Goal: Information Seeking & Learning: Find specific page/section

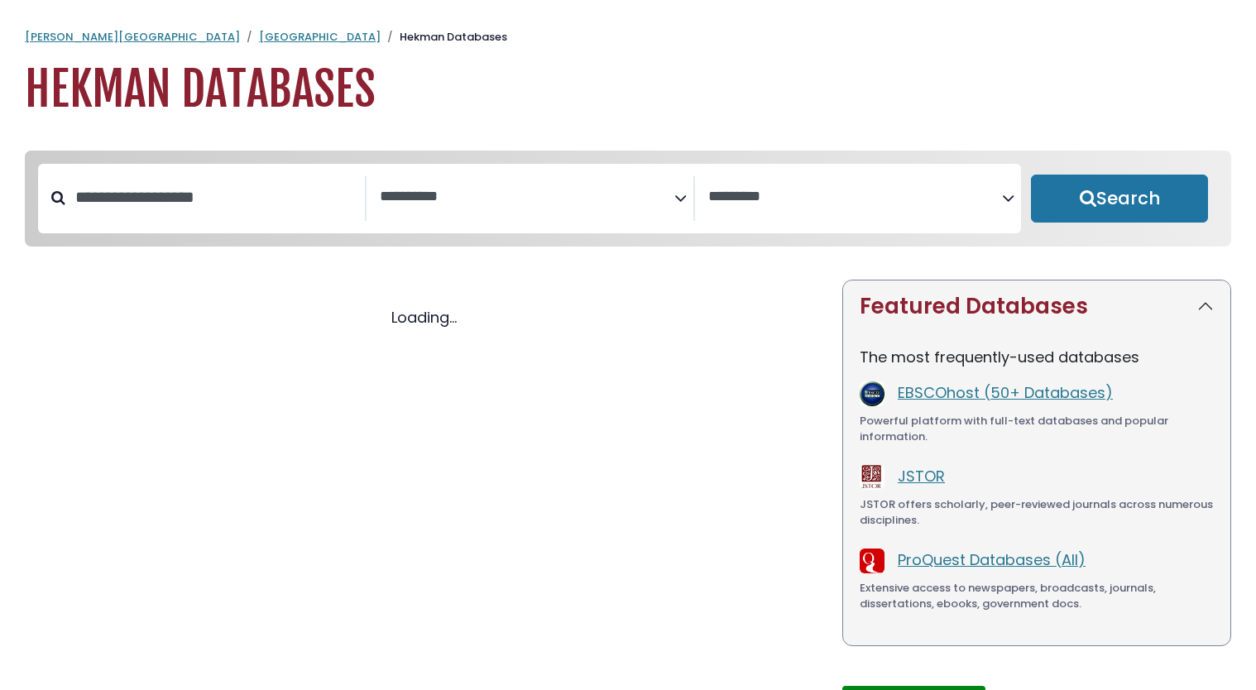
select select "Database Subject Filter"
select select "Database Vendors Filter"
select select "Database Subject Filter"
select select "Database Vendors Filter"
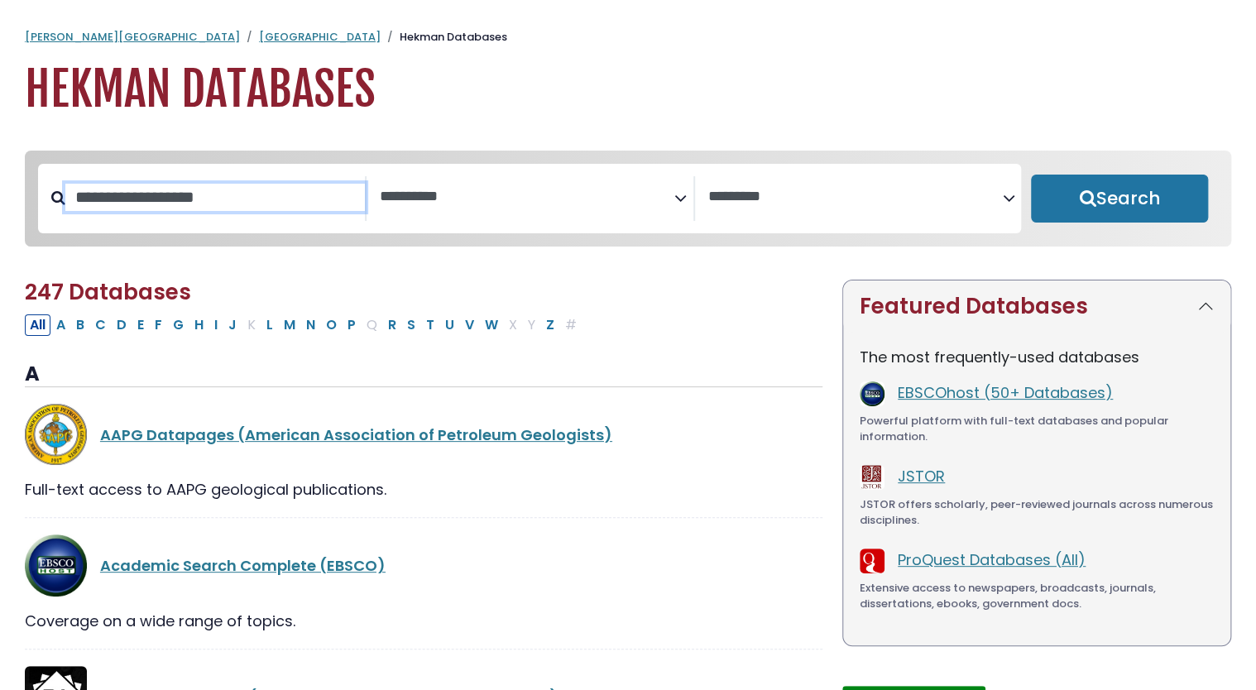
click at [232, 204] on input "Search database by title or keyword" at bounding box center [214, 197] width 299 height 27
type input "*"
click at [575, 187] on span "Search filters" at bounding box center [527, 194] width 295 height 21
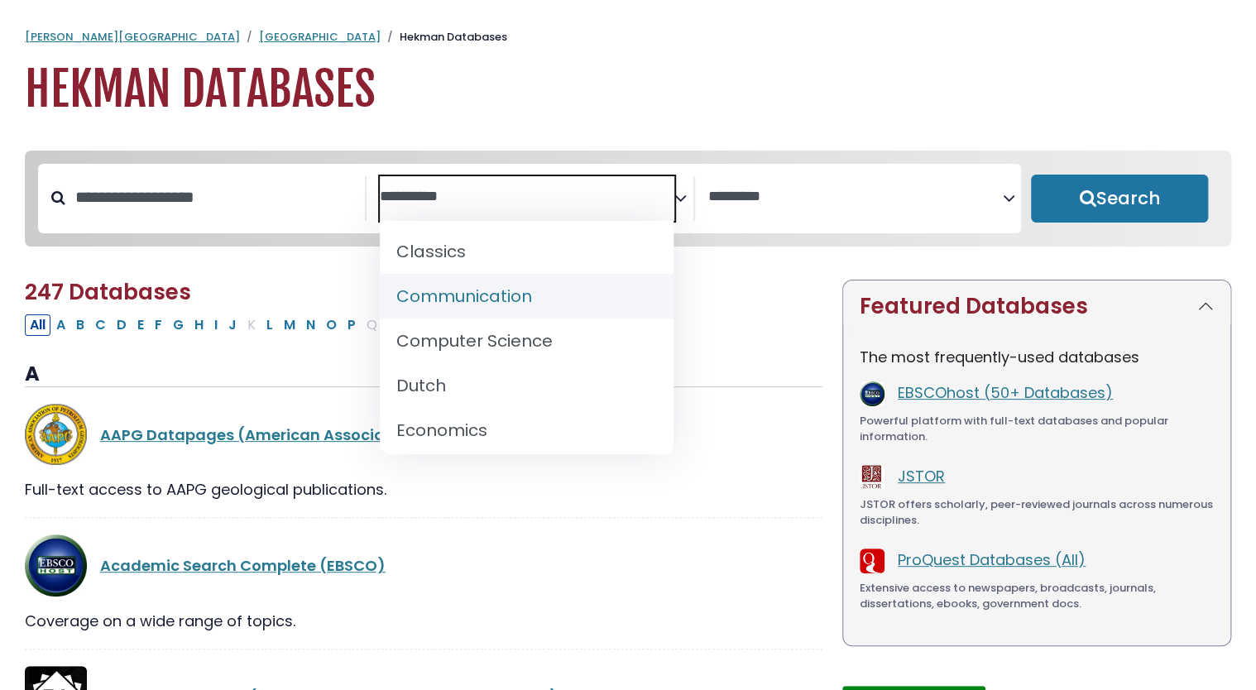
scroll to position [363, 0]
select select "*****"
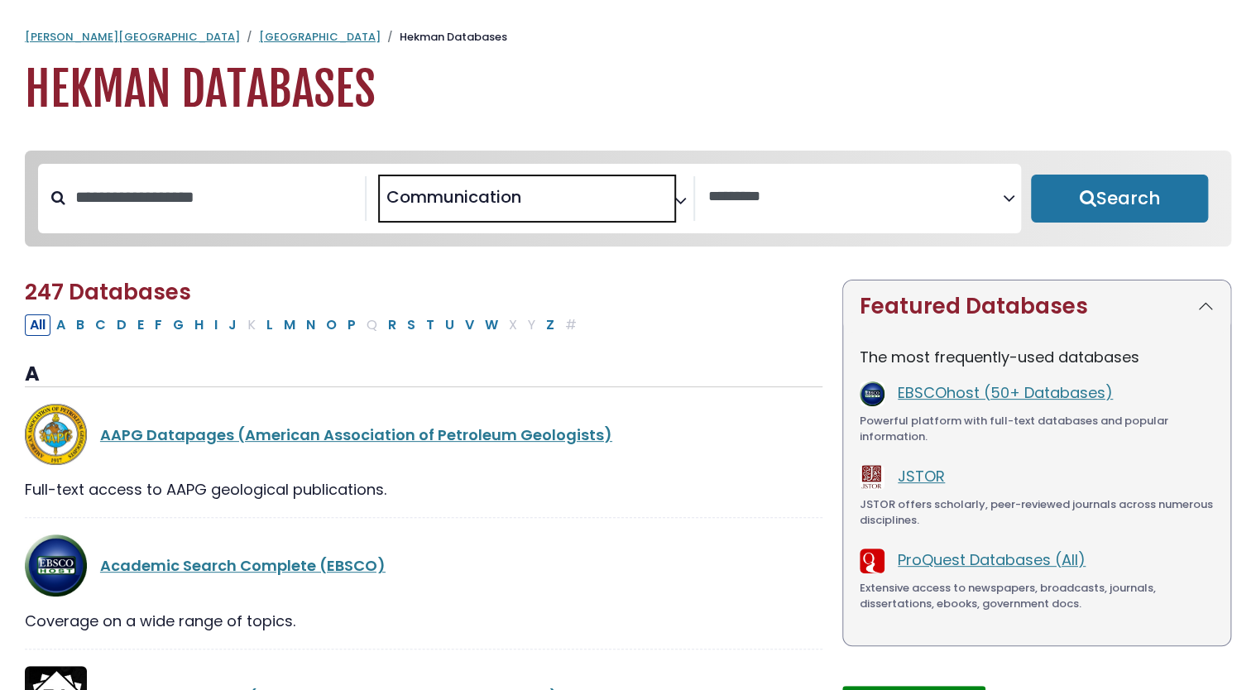
scroll to position [185, 0]
click at [653, 187] on span "× Communication" at bounding box center [527, 198] width 295 height 45
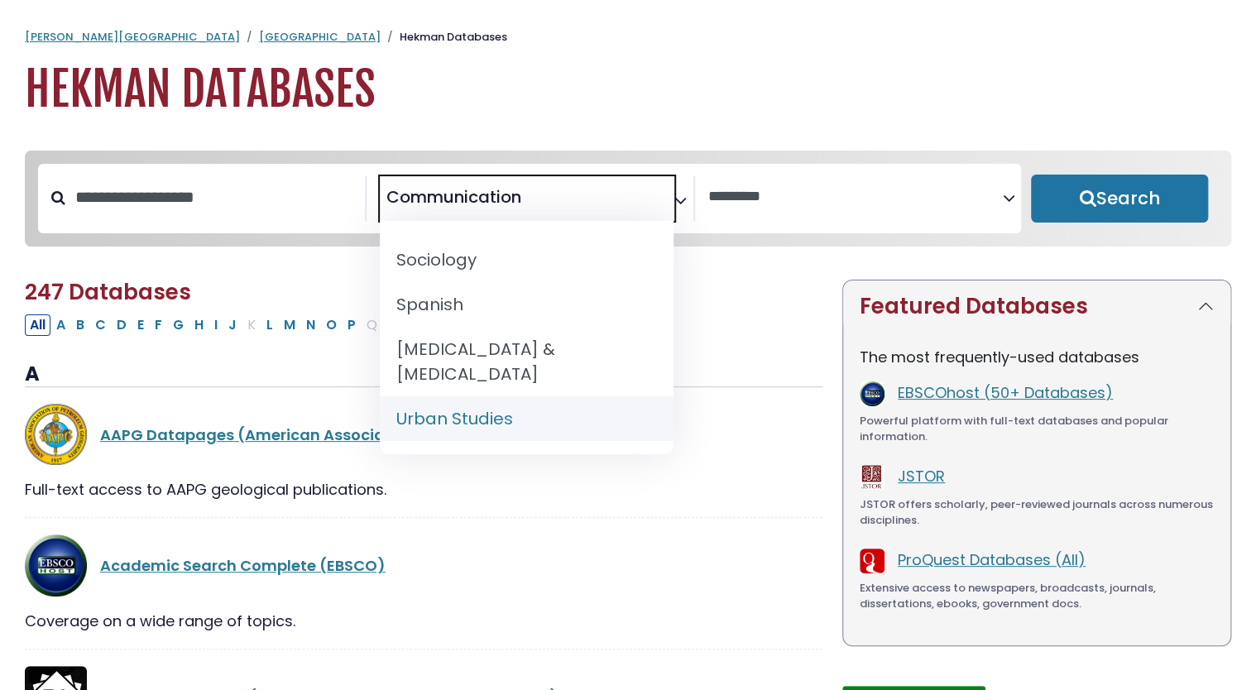
scroll to position [0, 0]
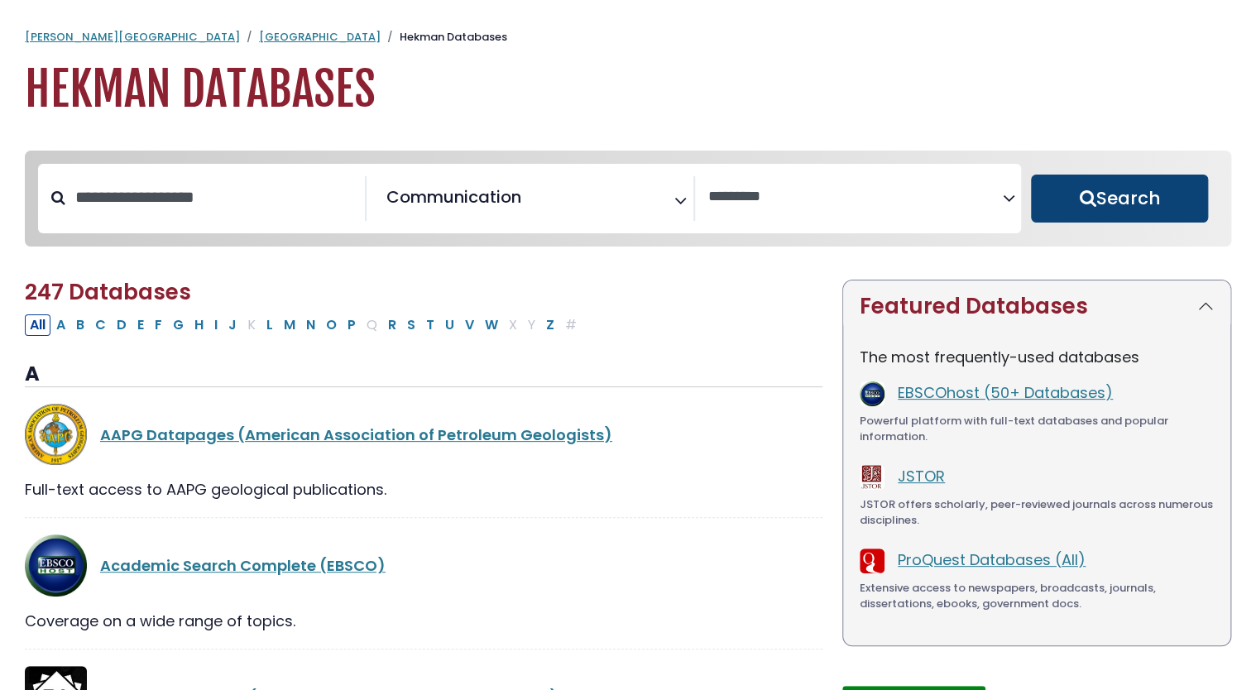
click at [1061, 199] on button "Search" at bounding box center [1119, 199] width 177 height 48
select select "Database Vendors Filter"
